Goal: Check status: Check status

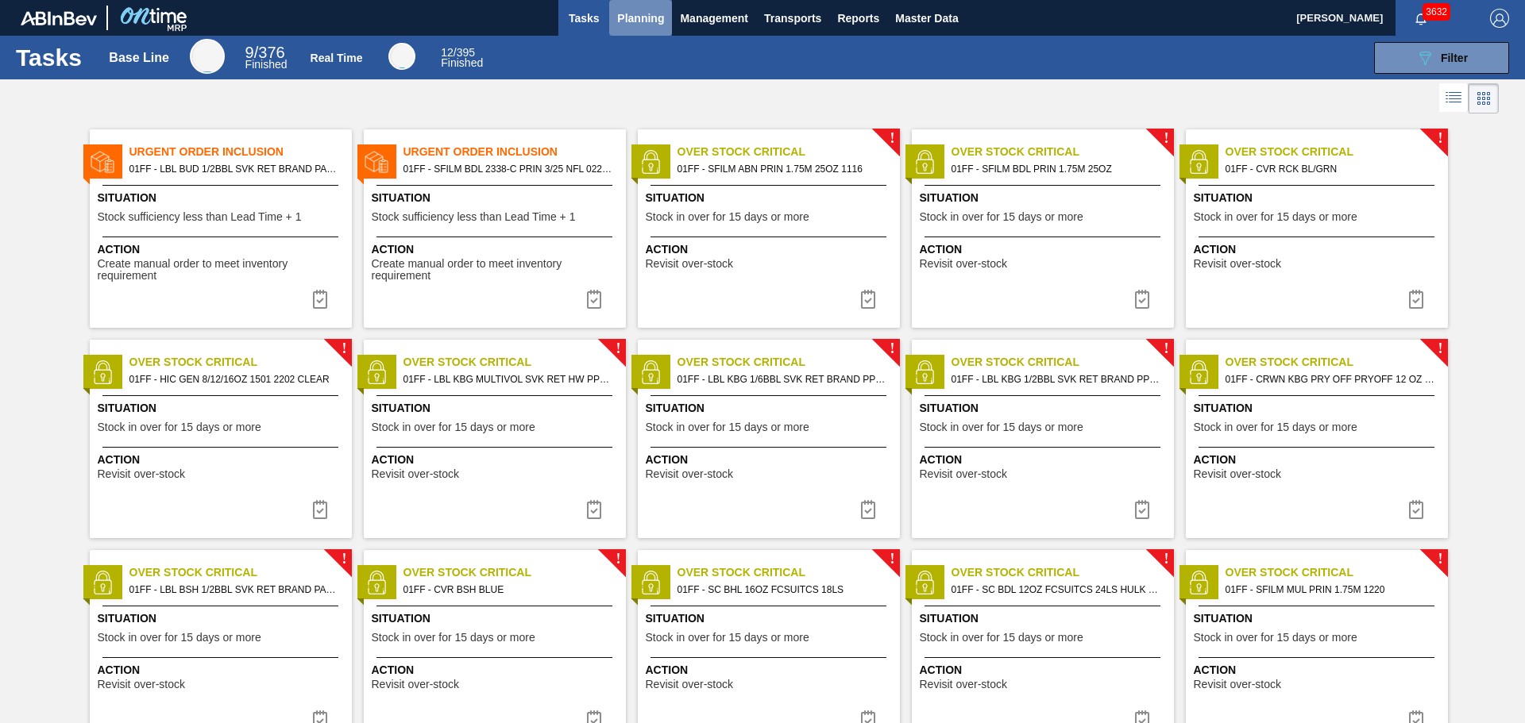
click at [657, 28] on button "Planning" at bounding box center [640, 18] width 63 height 36
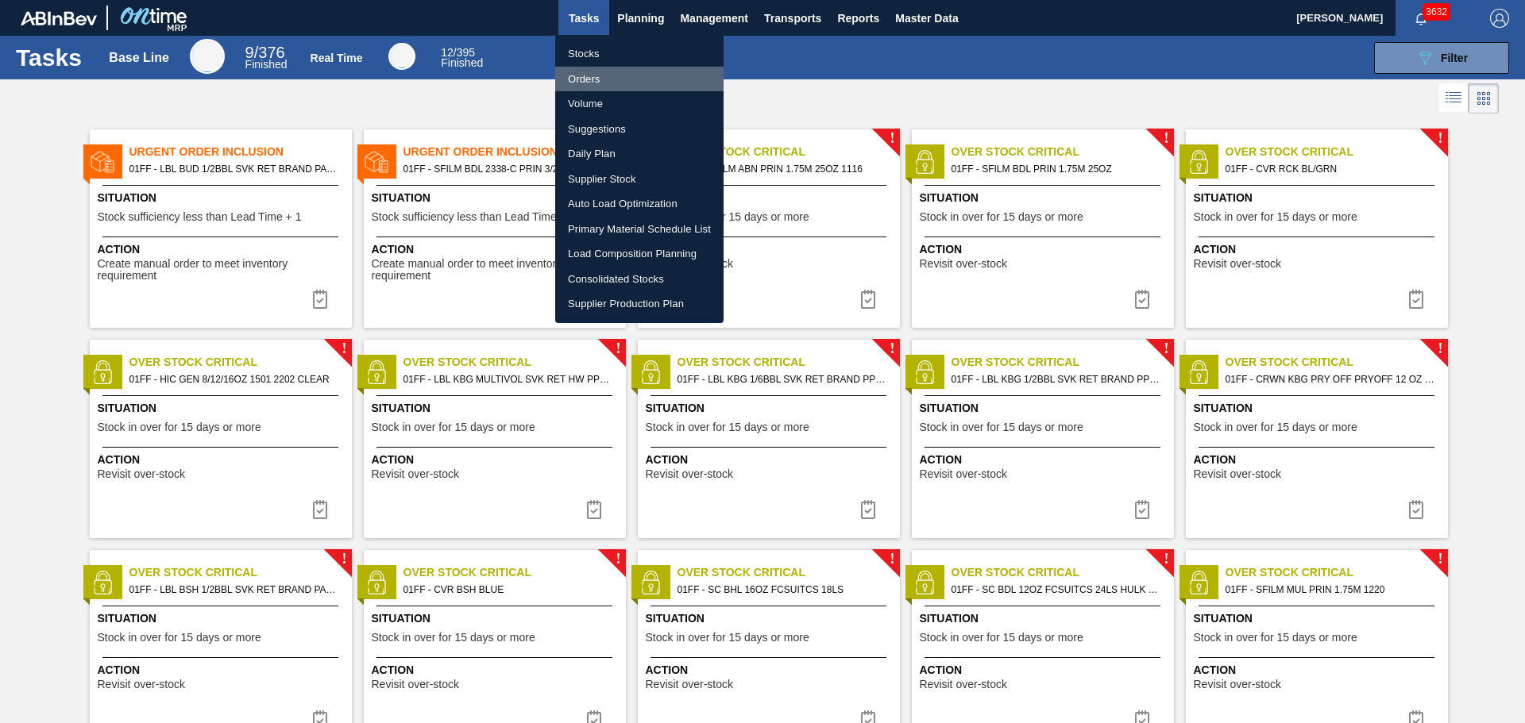
click at [584, 75] on li "Orders" at bounding box center [639, 79] width 168 height 25
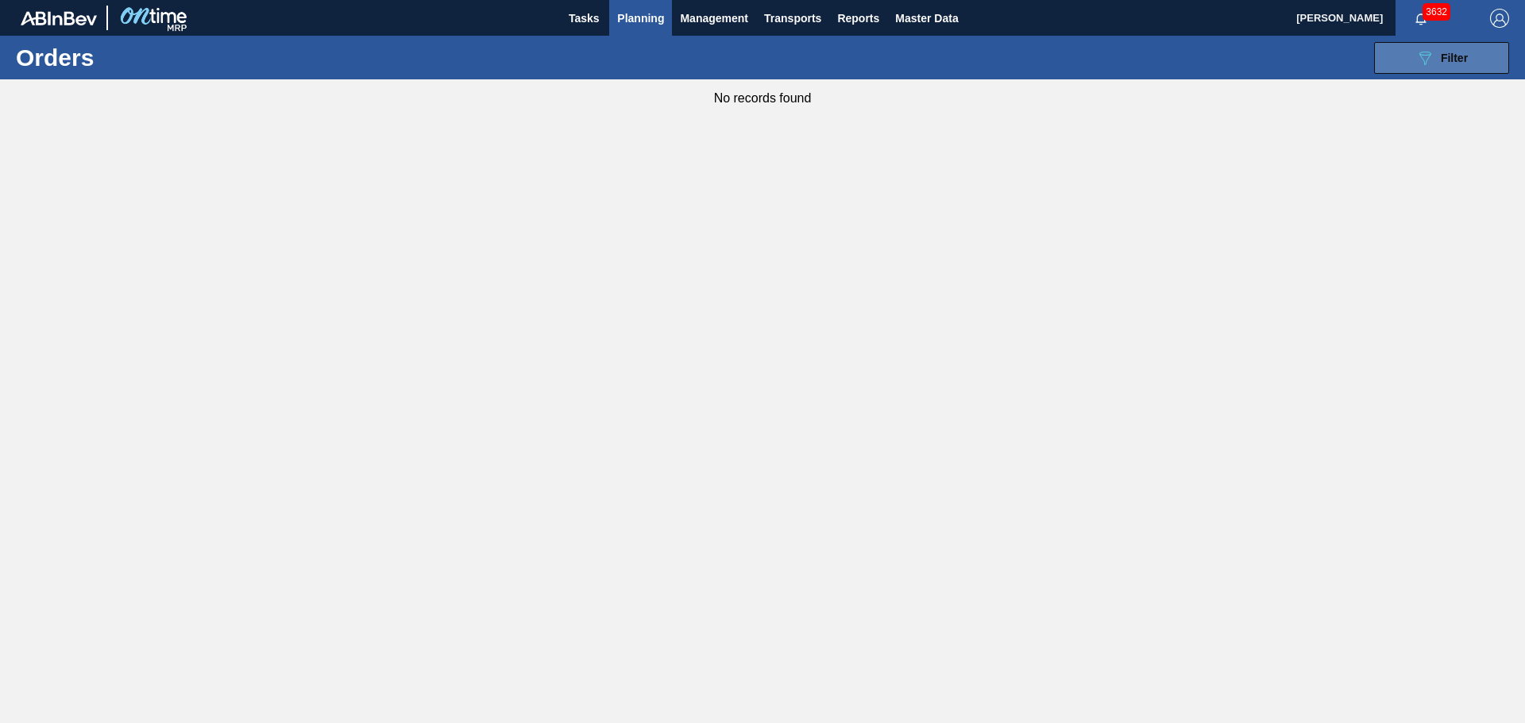
click at [1399, 54] on button "089F7B8B-B2A5-4AFE-B5C0-19BA573D28AC Filter" at bounding box center [1441, 58] width 135 height 32
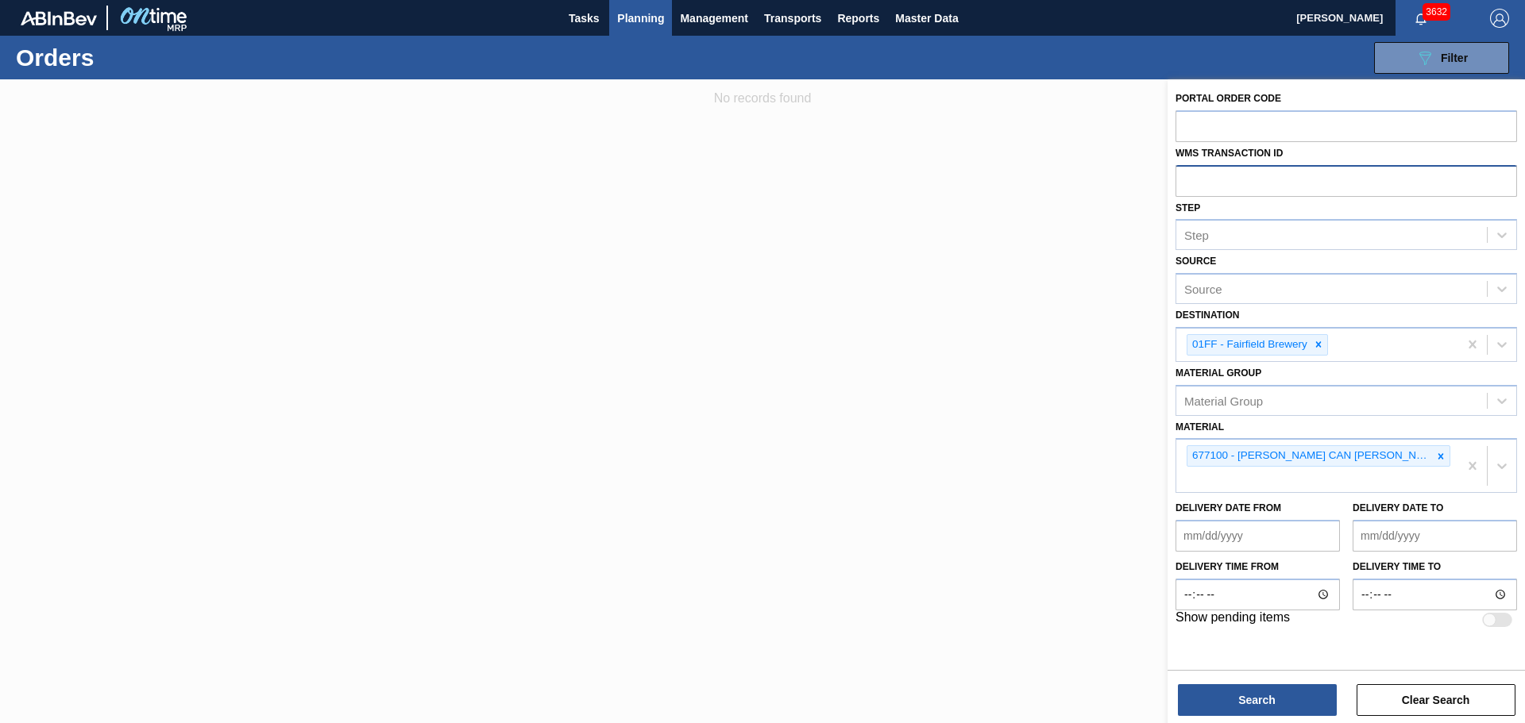
click at [1287, 182] on input "text" at bounding box center [1345, 180] width 341 height 30
click at [1238, 189] on input "text" at bounding box center [1345, 180] width 341 height 30
type input "0661993"
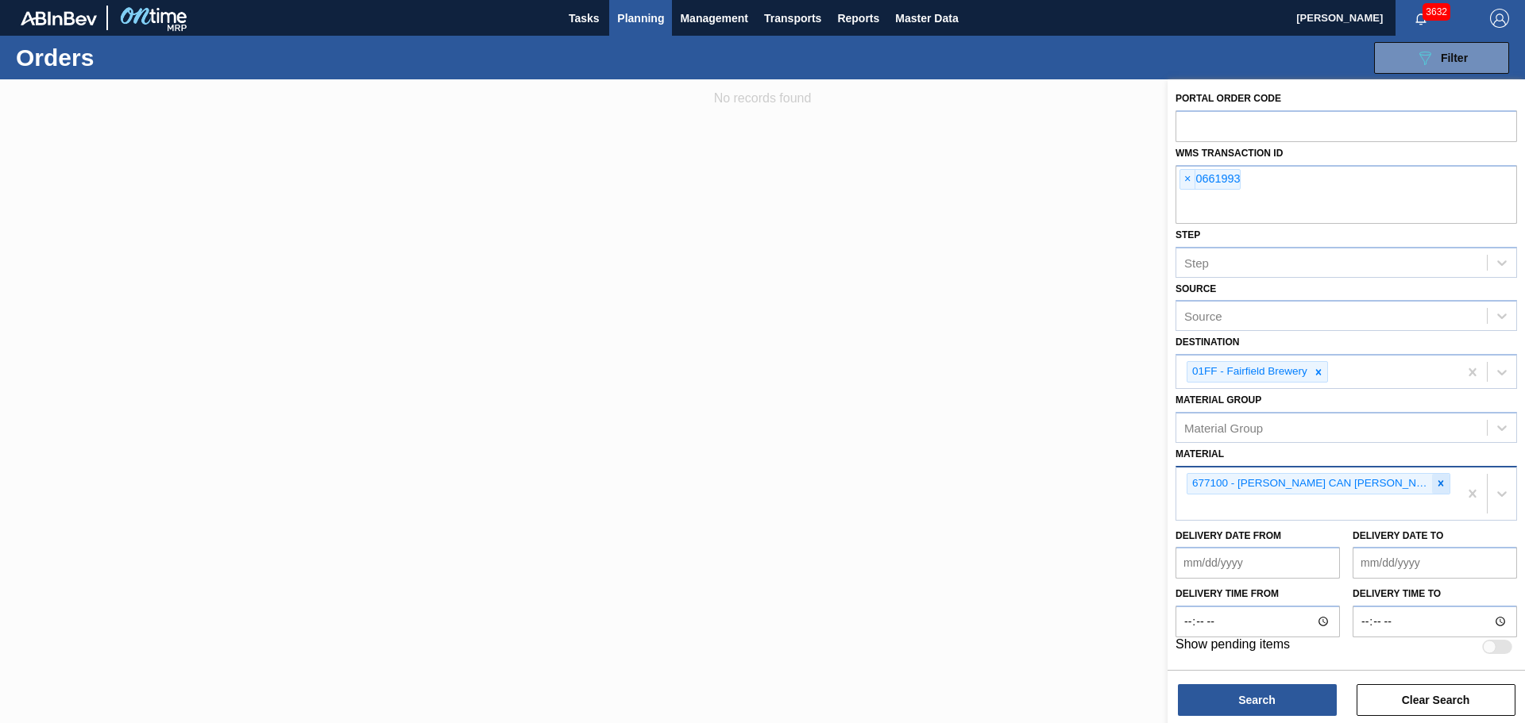
click at [1436, 486] on icon at bounding box center [1440, 483] width 11 height 11
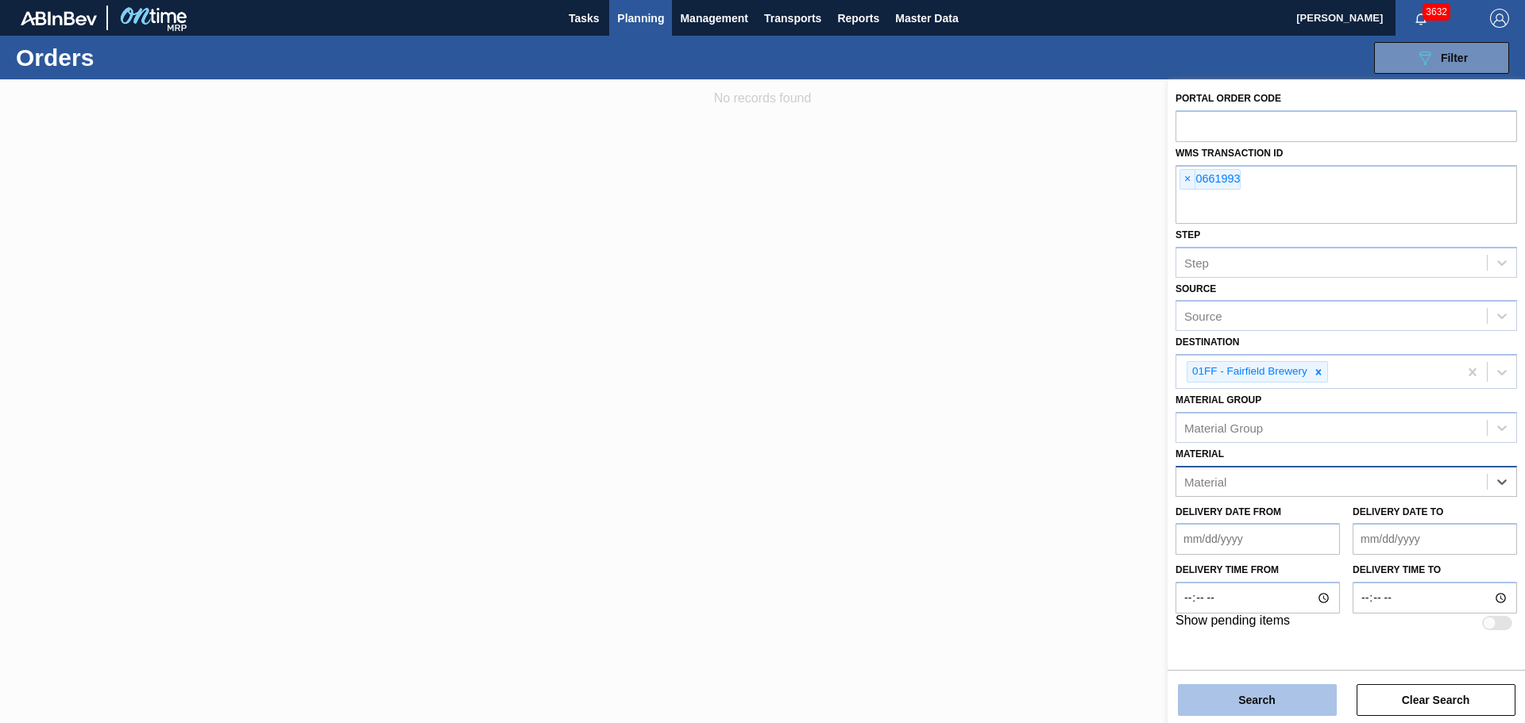
click at [1298, 694] on button "Search" at bounding box center [1257, 701] width 159 height 32
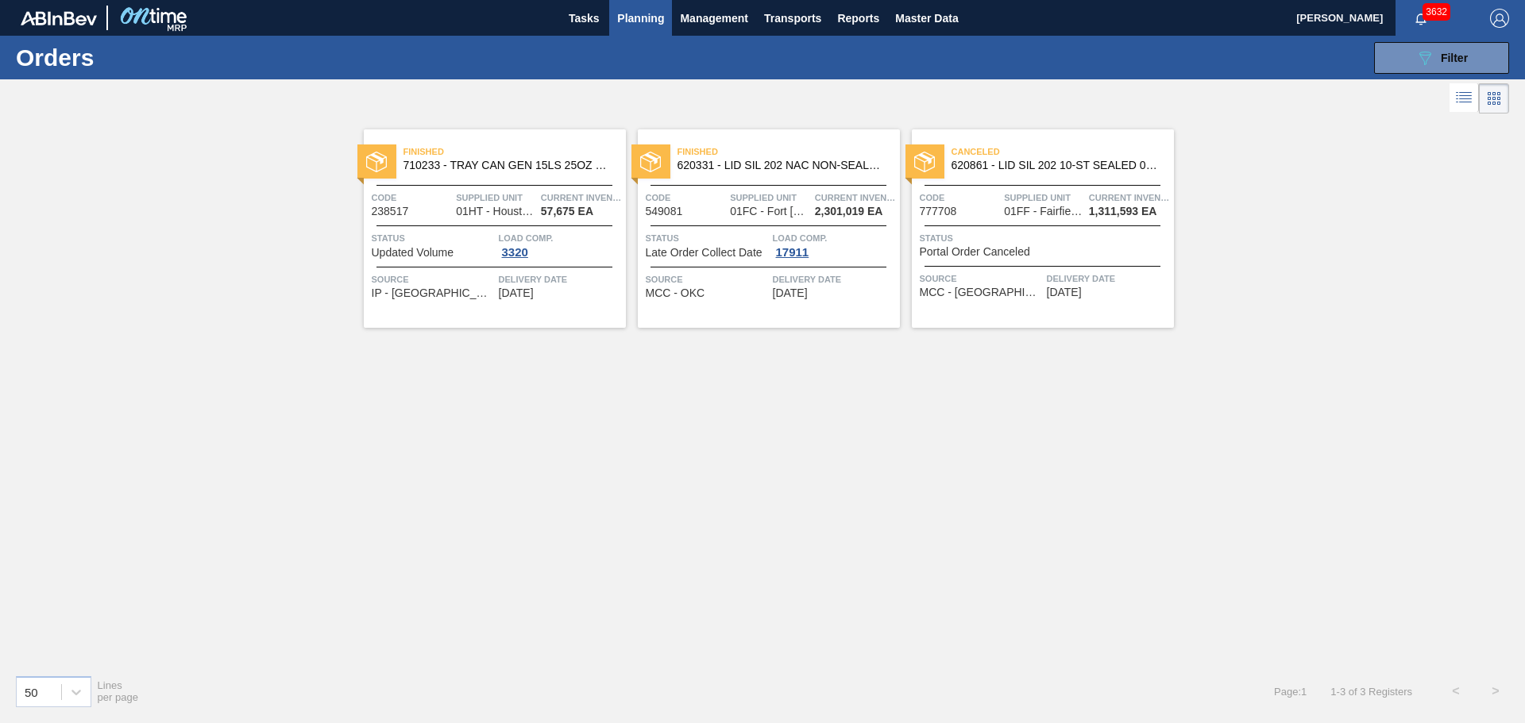
click at [1022, 150] on span "Canceled" at bounding box center [1062, 152] width 222 height 16
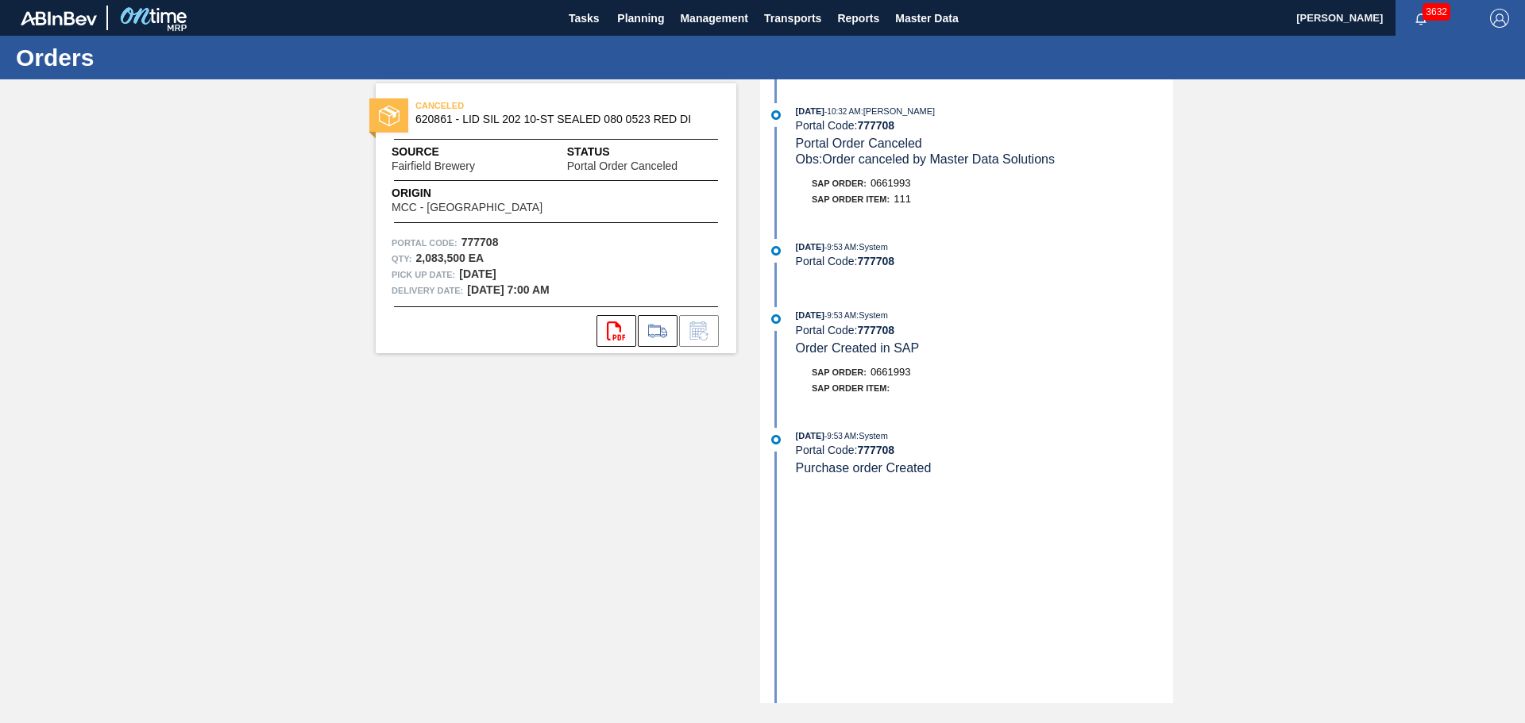
click at [1211, 377] on div "CANCELED 620861 - LID SIL 202 10-ST SEALED 080 0523 RED DI Source Fairfield Bre…" at bounding box center [762, 391] width 1525 height 624
click at [1359, 339] on div "CANCELED 620861 - LID SIL 202 10-ST SEALED 080 0523 RED DI Source Fairfield Bre…" at bounding box center [762, 391] width 1525 height 624
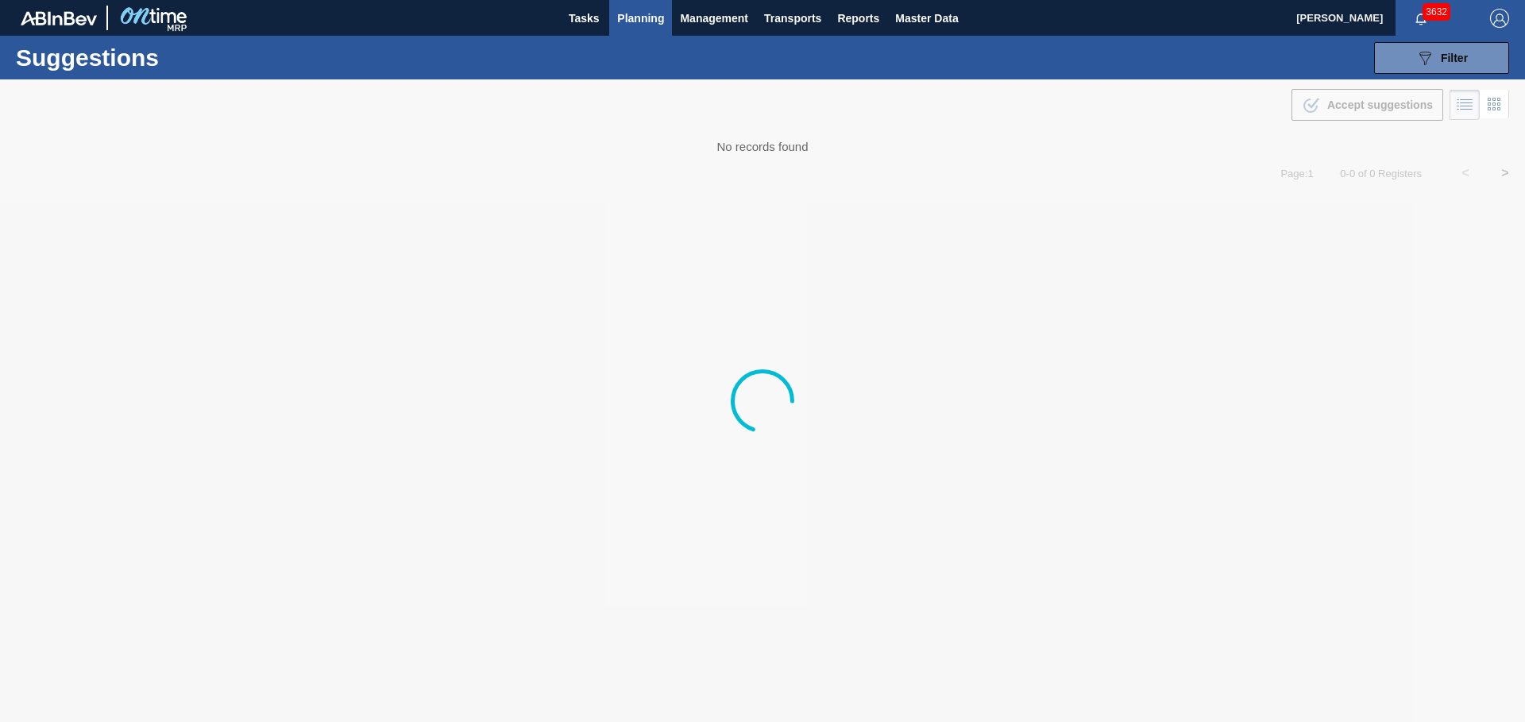
type from "[DATE]"
type to "[DATE]"
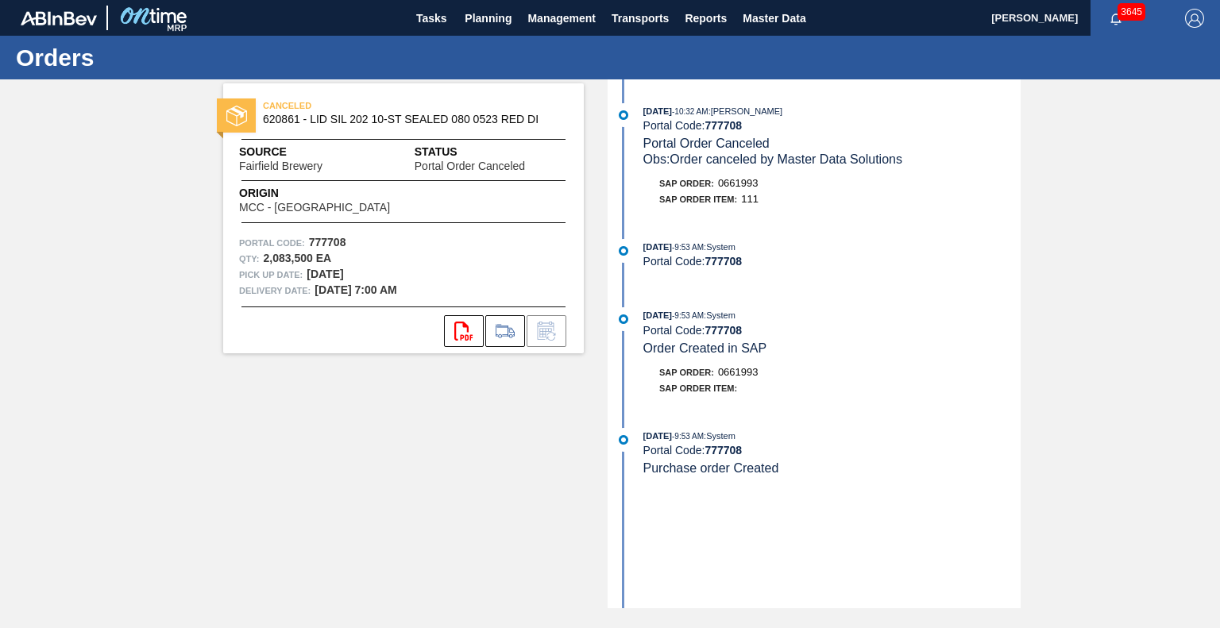
click at [445, 526] on div "CANCELED 620861 - LID SIL 202 10-ST SEALED 080 0523 RED DI Source Fairfield Bre…" at bounding box center [391, 343] width 384 height 529
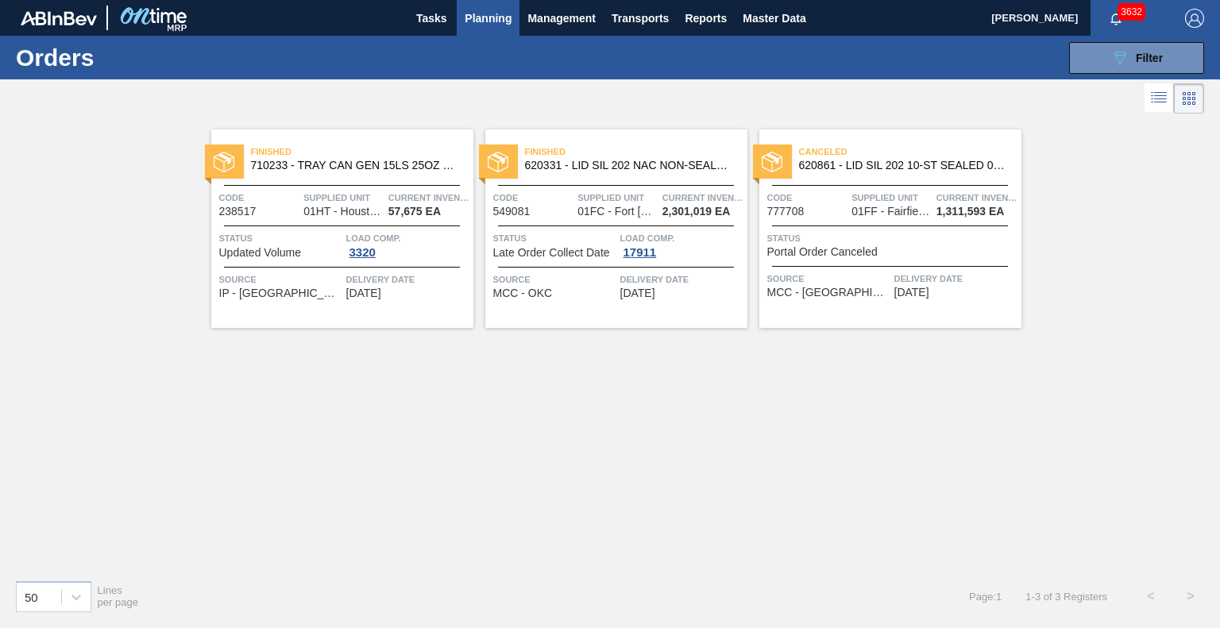
click at [420, 479] on div "Finished 710233 - TRAY CAN GEN 15LS 25OZ GEN KRFT 1590-J 0 Code 238517 Supplied…" at bounding box center [610, 342] width 1220 height 449
click at [583, 411] on div "Finished 710233 - TRAY CAN GEN 15LS 25OZ GEN KRFT 1590-J 0 Code 238517 Supplied…" at bounding box center [610, 342] width 1220 height 449
